Goal: Transaction & Acquisition: Book appointment/travel/reservation

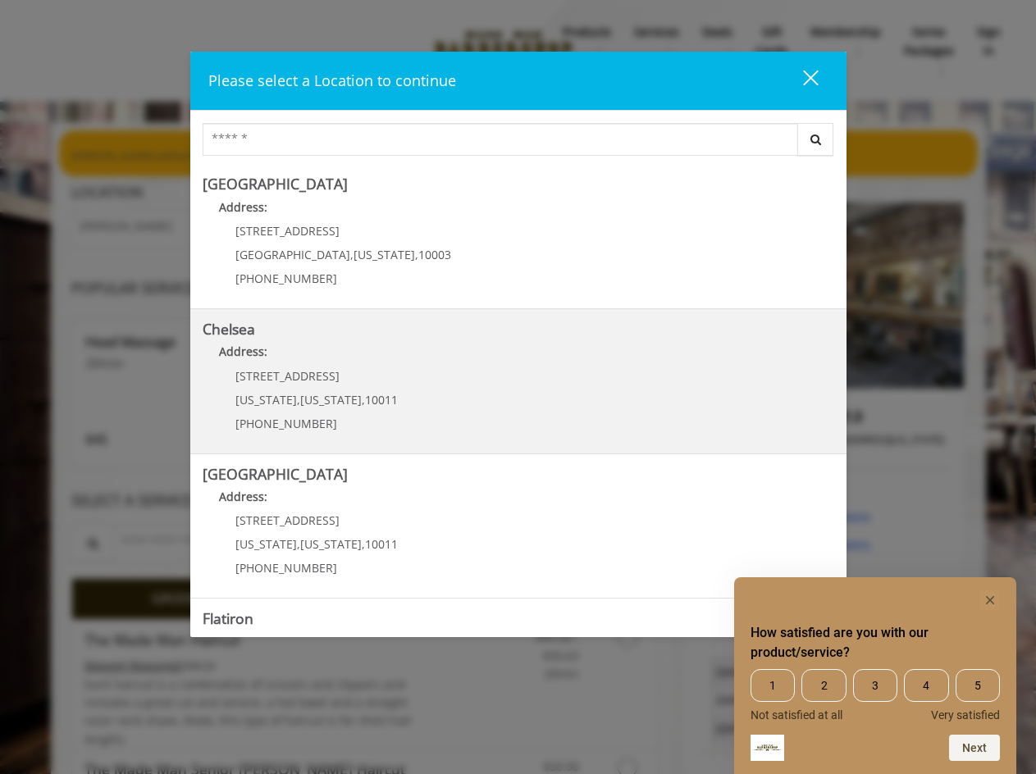
click at [338, 416] on div "169/170 W 23rd St New York , New York , 10011 (917) 639-3902" at bounding box center [304, 405] width 203 height 71
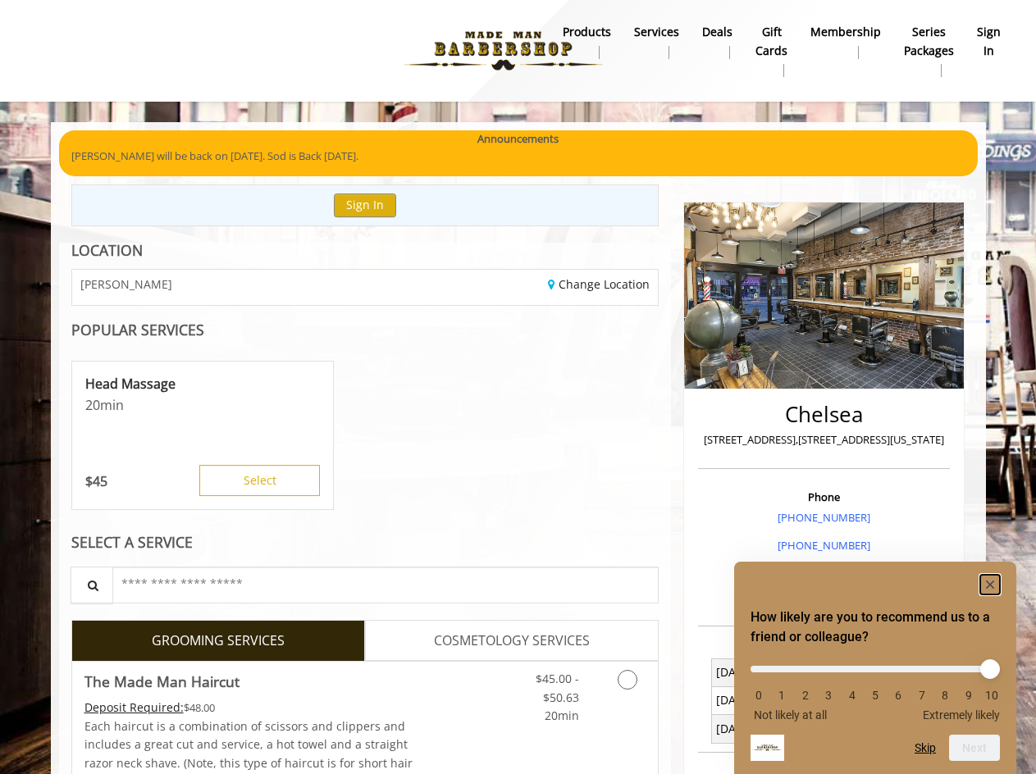
click at [987, 580] on icon "Hide survey" at bounding box center [990, 584] width 8 height 8
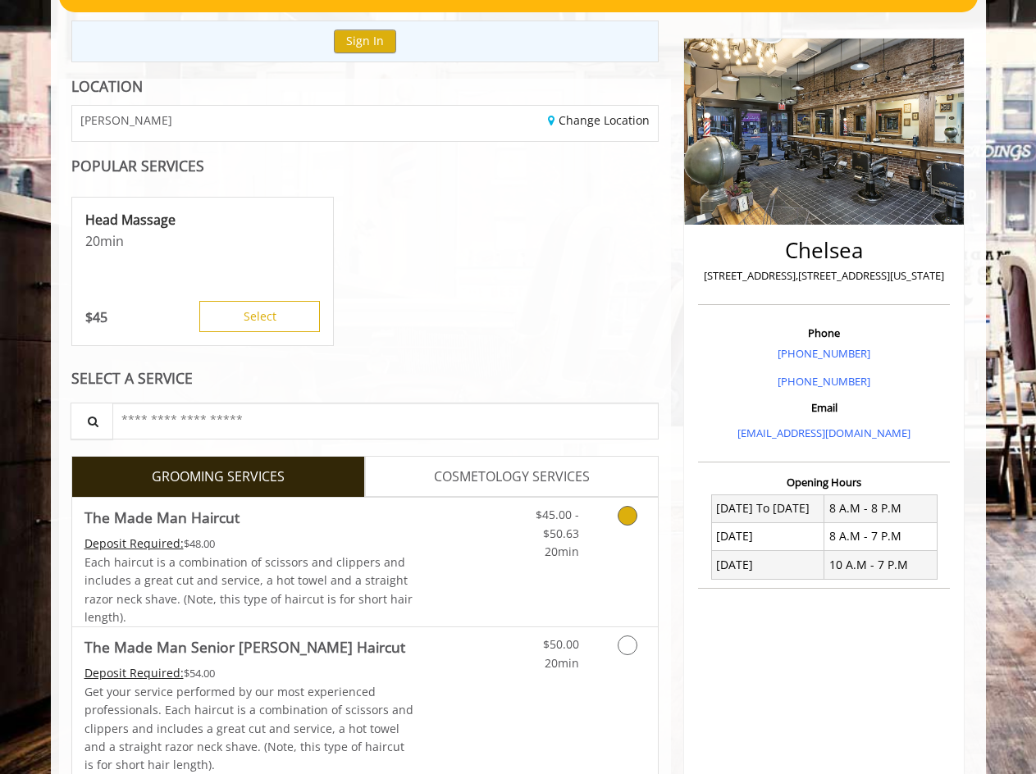
click at [511, 543] on link "$45.00 - $50.63 20min" at bounding box center [545, 529] width 68 height 63
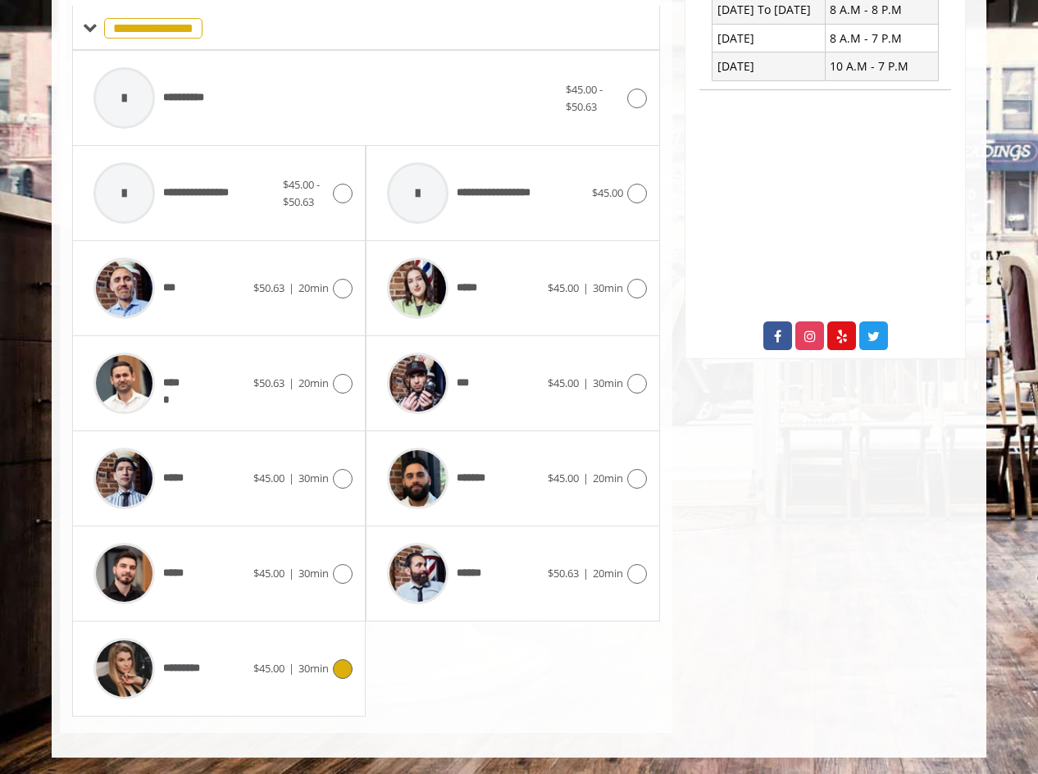
click at [346, 672] on icon at bounding box center [343, 669] width 20 height 20
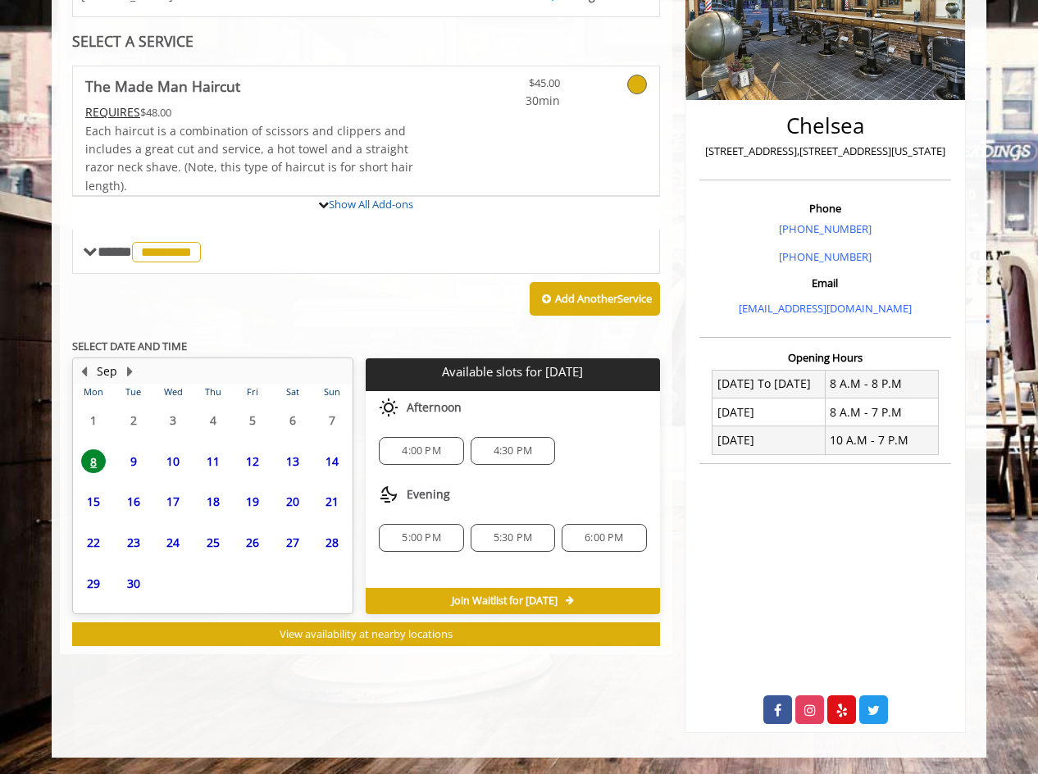
scroll to position [360, 0]
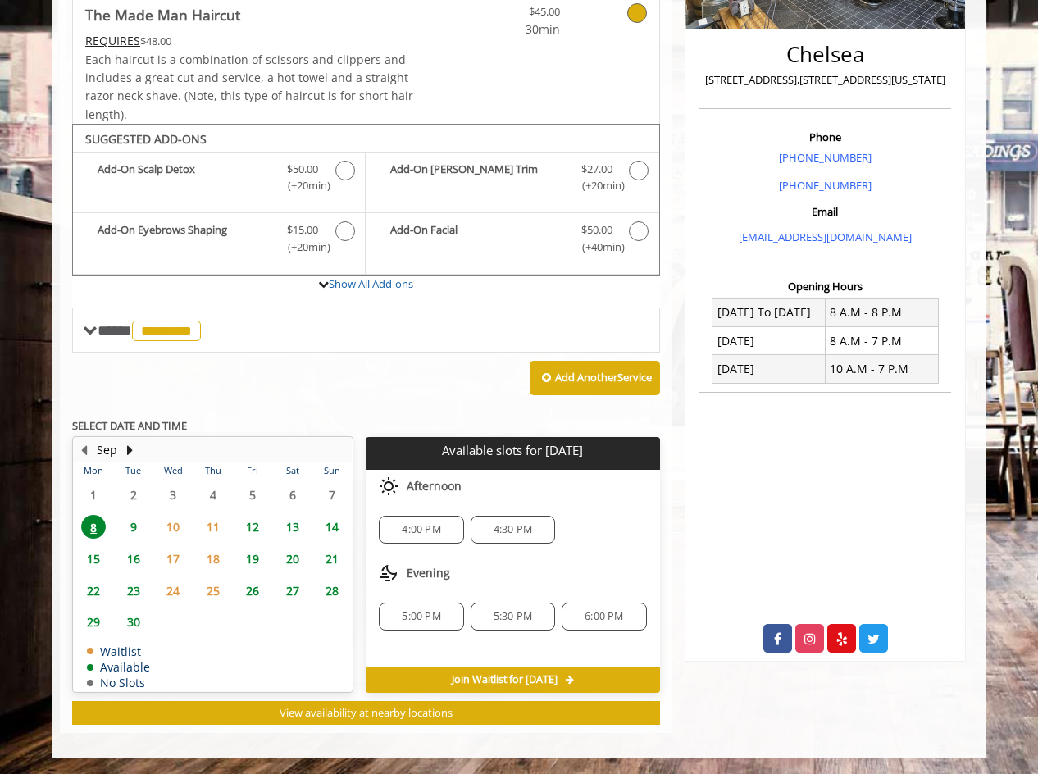
click at [132, 529] on span "9" at bounding box center [133, 527] width 25 height 24
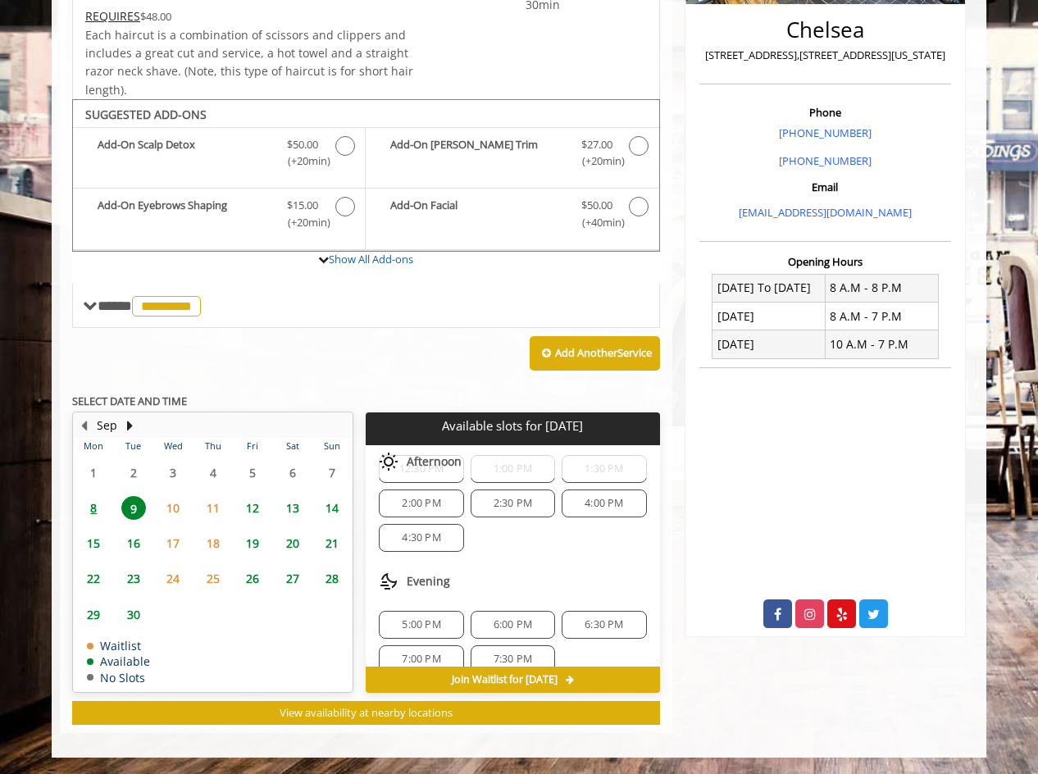
scroll to position [143, 0]
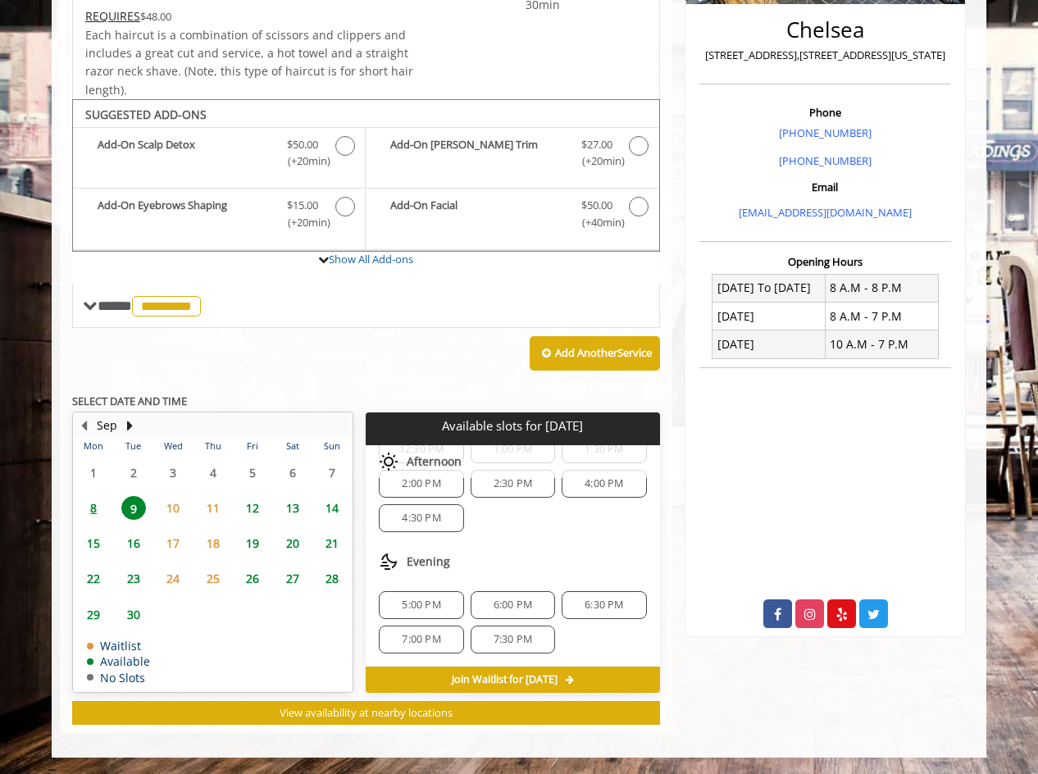
click at [402, 642] on span "7:00 PM" at bounding box center [421, 639] width 39 height 13
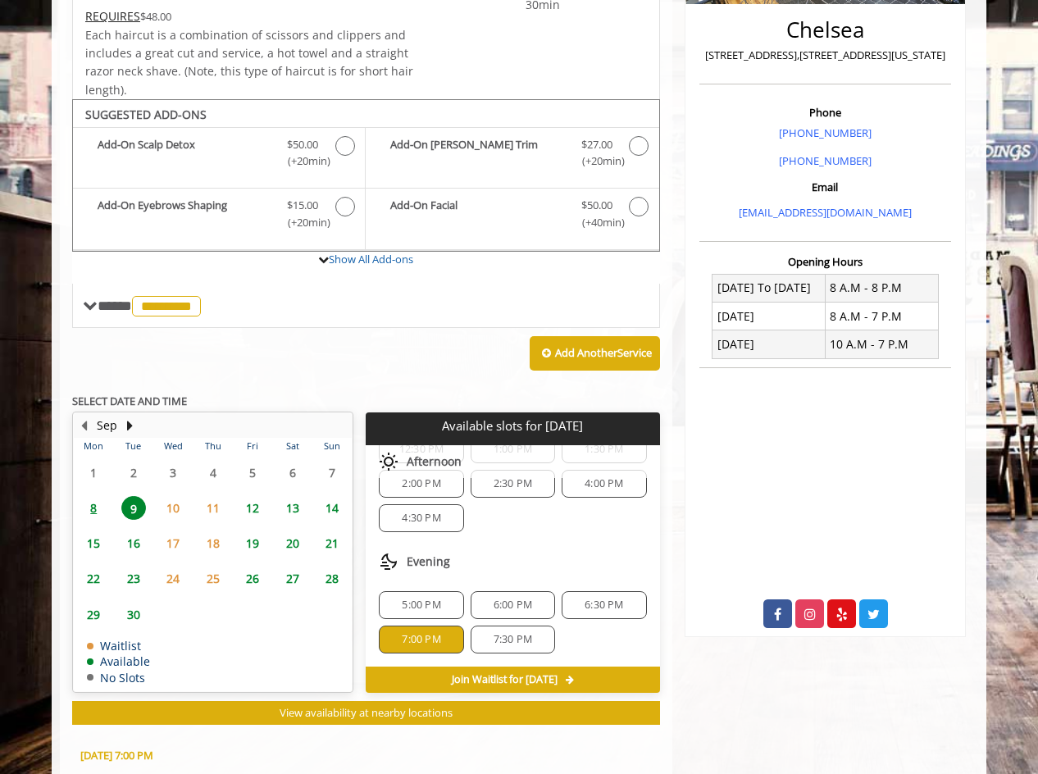
scroll to position [681, 0]
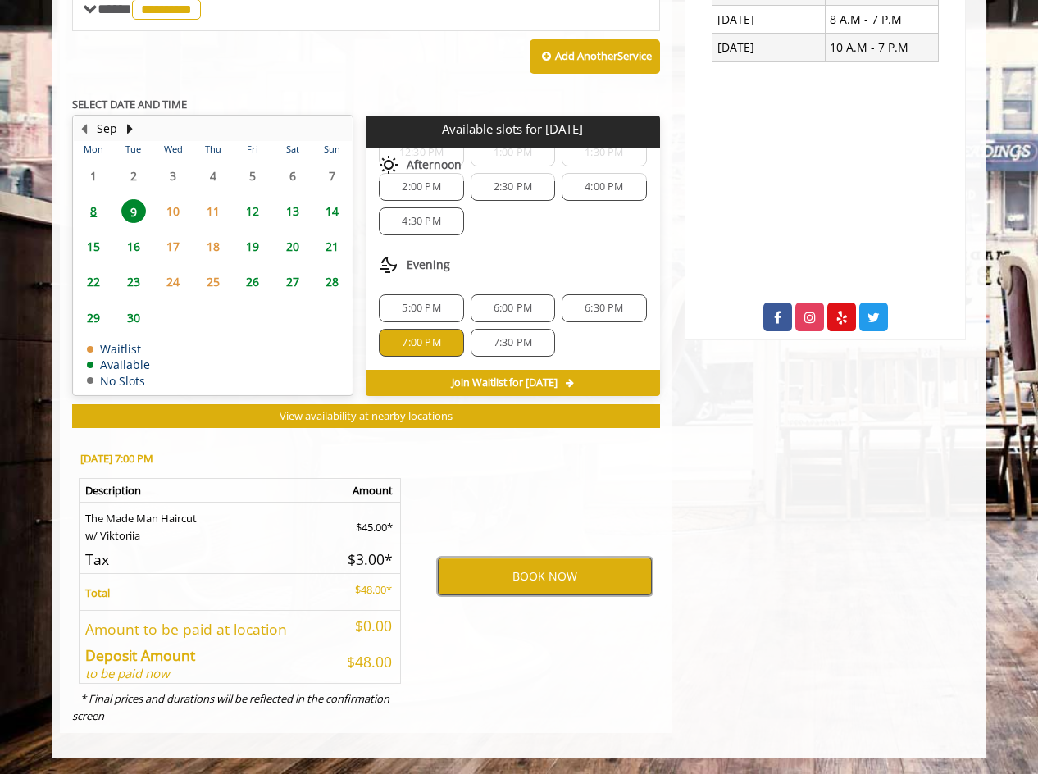
click at [508, 574] on button "BOOK NOW" at bounding box center [545, 577] width 214 height 38
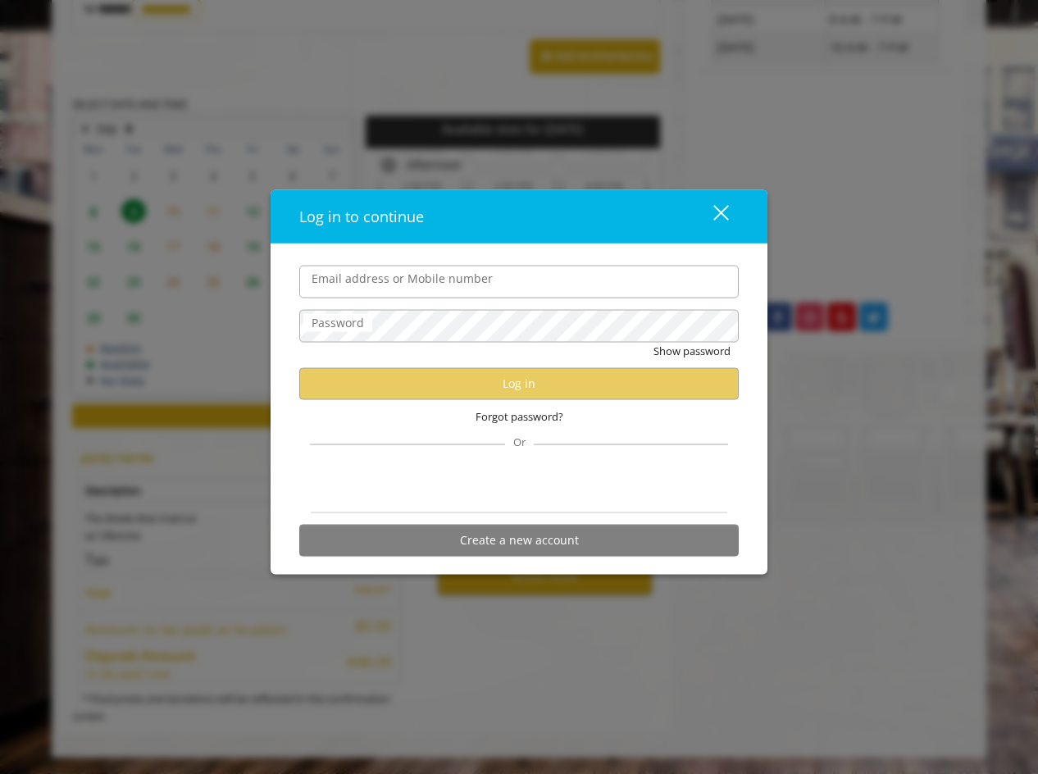
type input "**********"
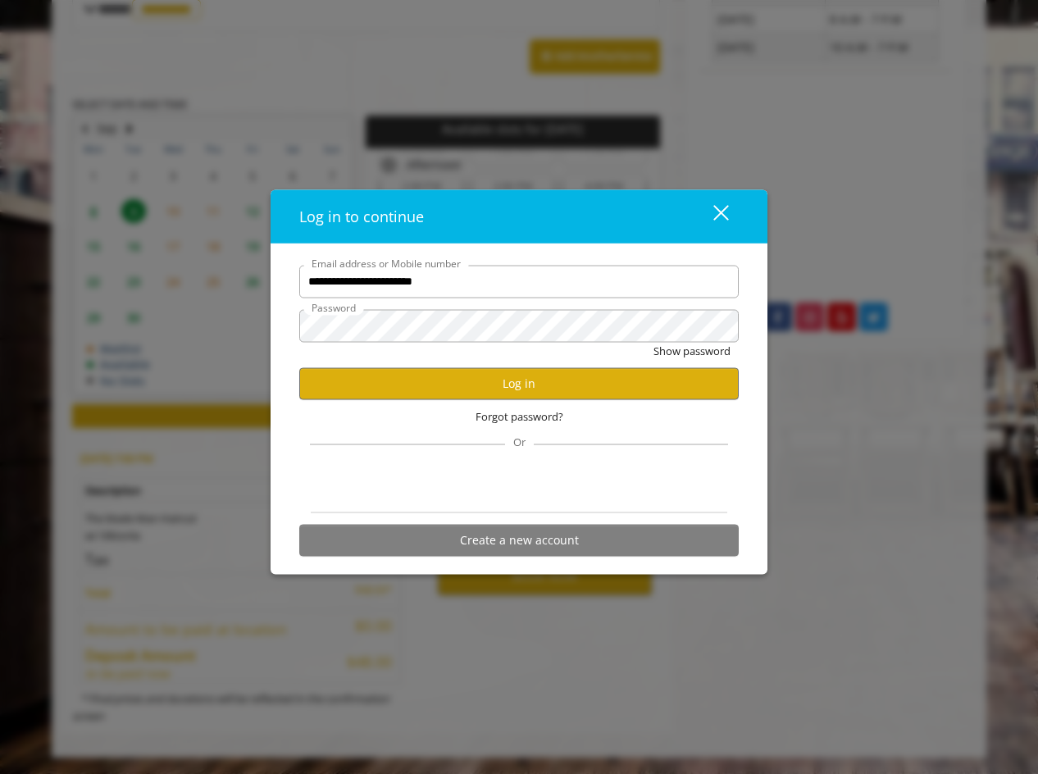
scroll to position [0, 0]
click at [522, 389] on button "Log in" at bounding box center [518, 383] width 439 height 32
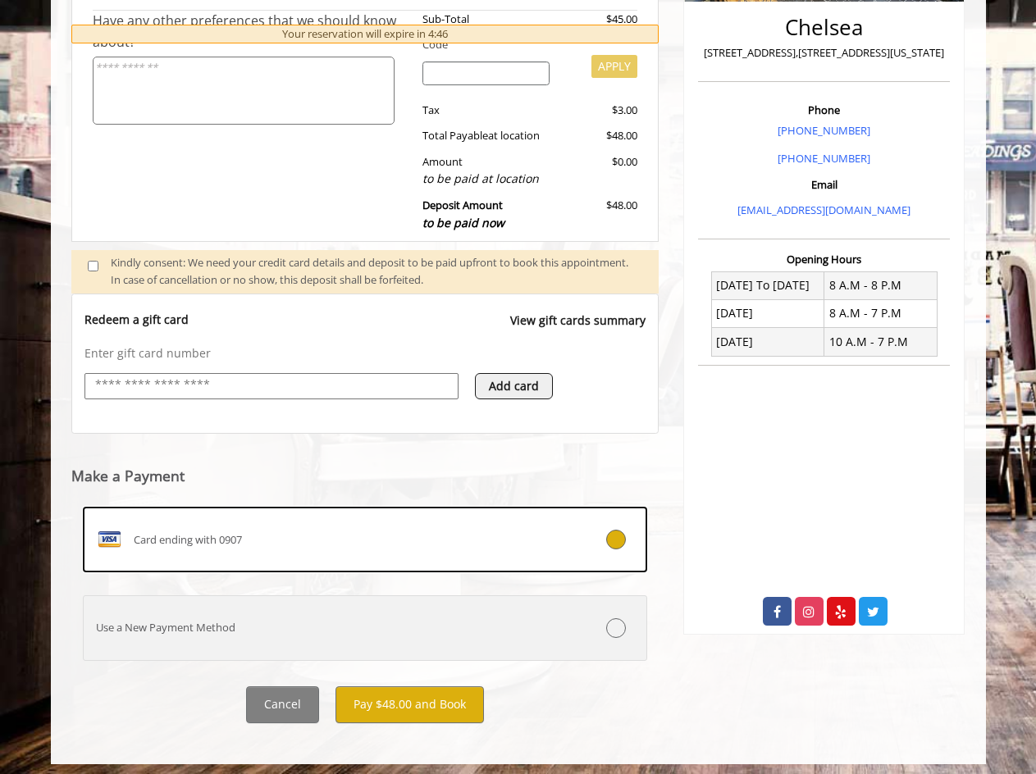
scroll to position [389, 0]
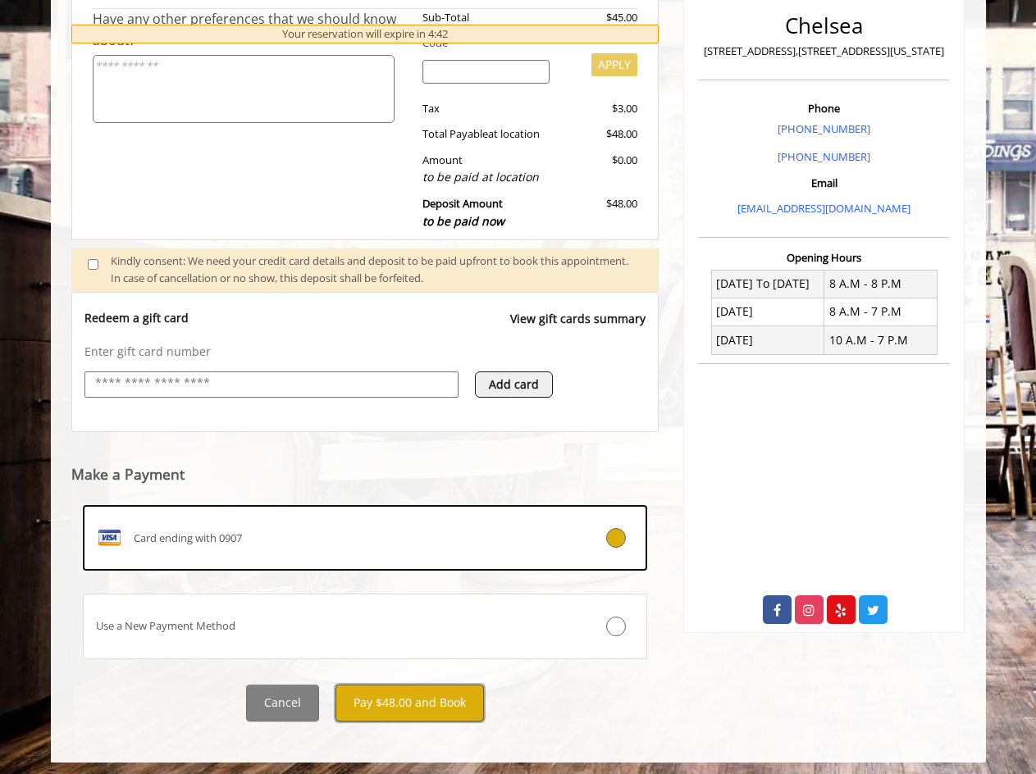
click at [421, 691] on button "Pay $48.00 and Book" at bounding box center [409, 703] width 148 height 37
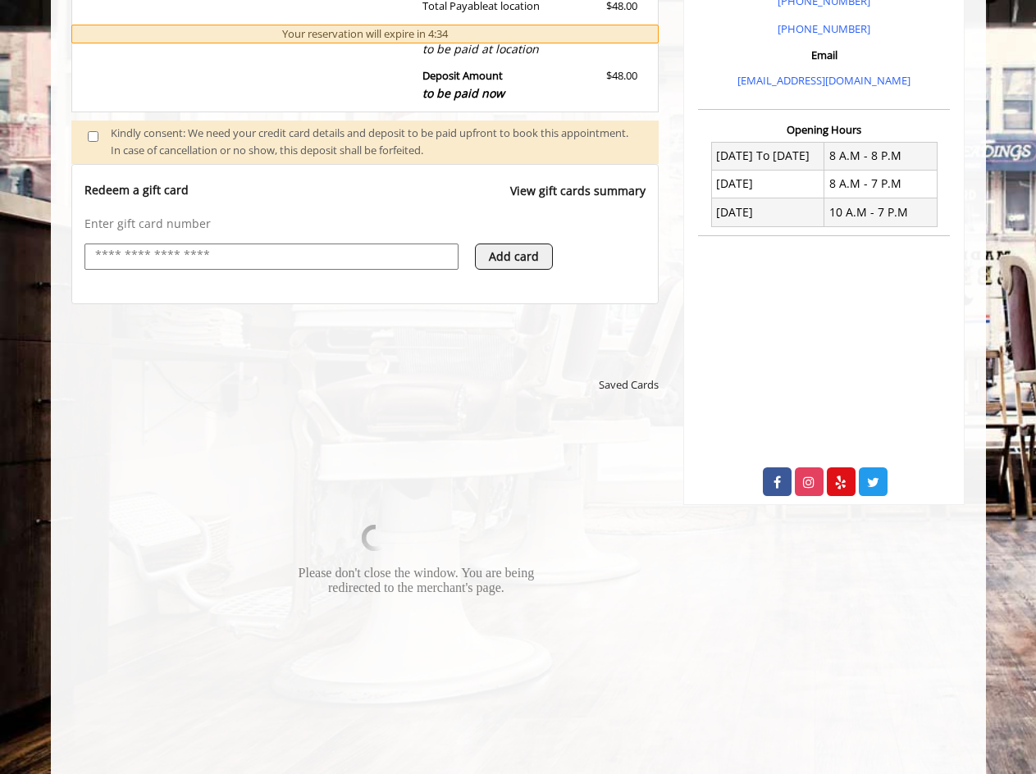
scroll to position [553, 0]
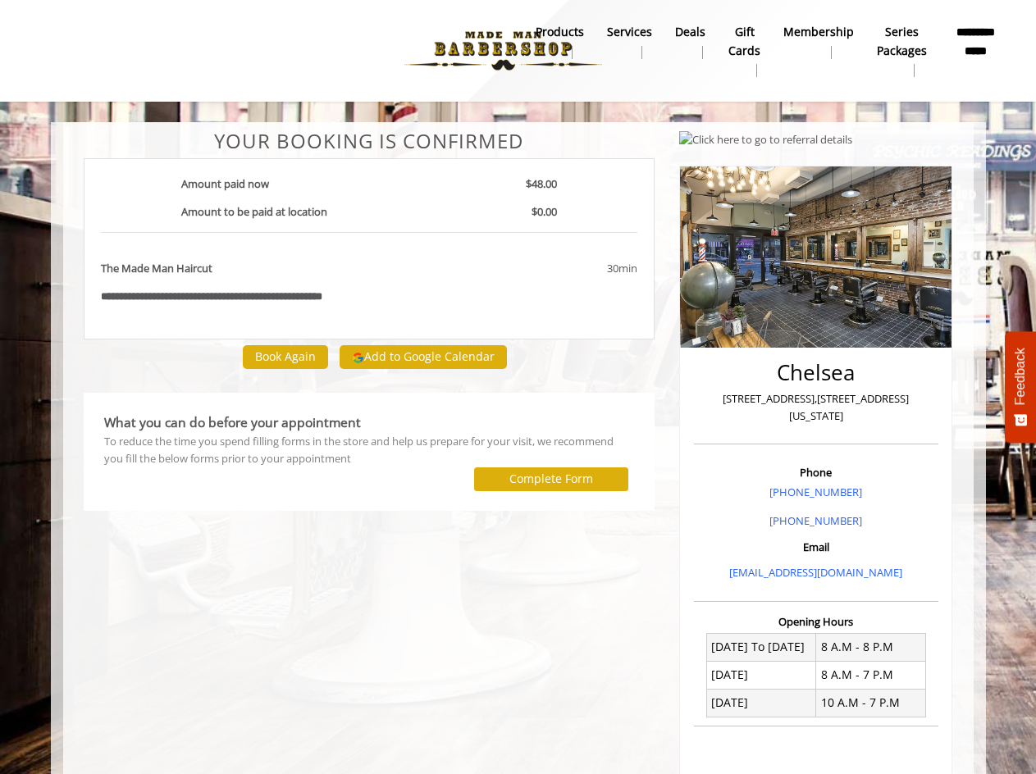
click at [339, 61] on div at bounding box center [320, 51] width 592 height 90
